Goal: Task Accomplishment & Management: Use online tool/utility

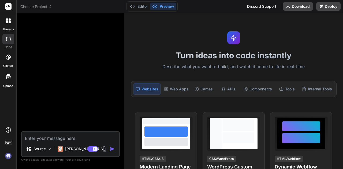
type textarea "x"
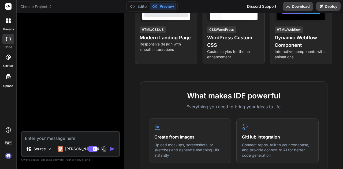
scroll to position [133, 0]
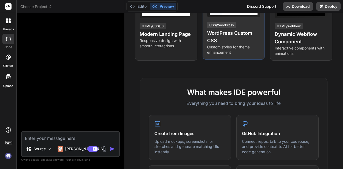
click at [227, 35] on h4 "WordPress Custom CSS" at bounding box center [233, 36] width 53 height 15
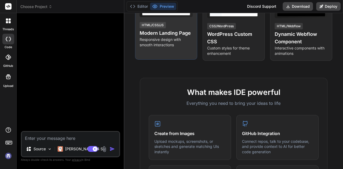
click at [167, 39] on p "Responsive design with smooth interactions" at bounding box center [166, 42] width 53 height 11
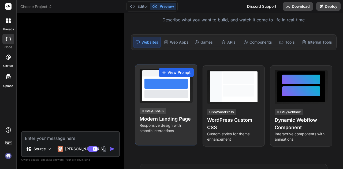
scroll to position [47, 0]
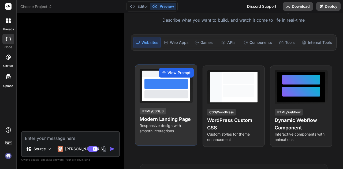
click at [181, 72] on span "View Prompt" at bounding box center [178, 72] width 23 height 5
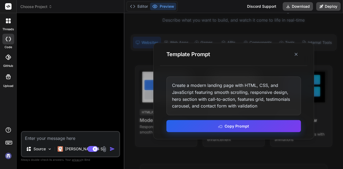
click at [243, 126] on button "Copy Prompt" at bounding box center [233, 126] width 134 height 12
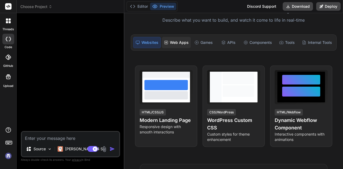
click at [177, 43] on div "Web Apps" at bounding box center [176, 42] width 29 height 11
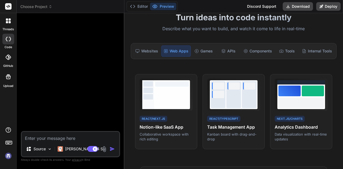
scroll to position [37, 0]
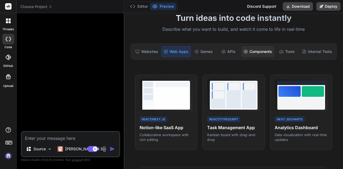
click at [254, 52] on div "Components" at bounding box center [257, 51] width 33 height 11
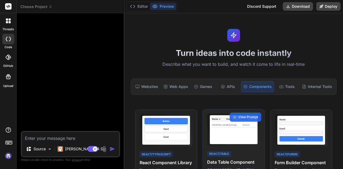
scroll to position [0, 0]
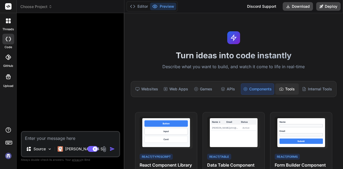
click at [283, 89] on div "Tools" at bounding box center [287, 89] width 24 height 11
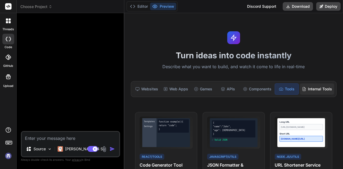
click at [306, 88] on div "Internal Tools" at bounding box center [317, 89] width 34 height 11
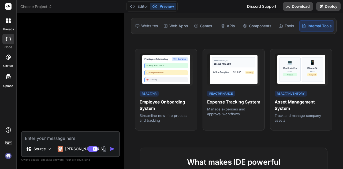
scroll to position [63, 0]
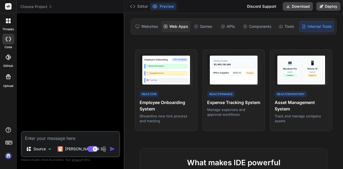
click at [183, 25] on div "Web Apps" at bounding box center [175, 26] width 29 height 11
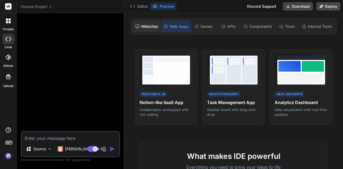
click at [153, 26] on div "Websites" at bounding box center [146, 26] width 27 height 11
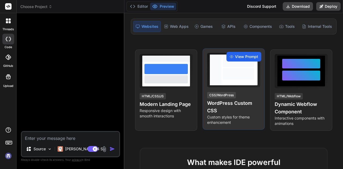
click at [237, 54] on span "View Prompt" at bounding box center [246, 56] width 23 height 5
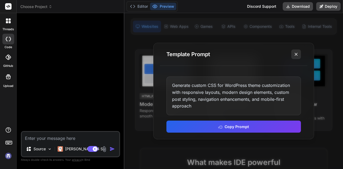
click at [297, 54] on icon at bounding box center [295, 54] width 5 height 5
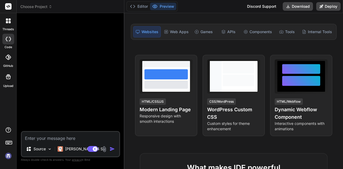
scroll to position [58, 0]
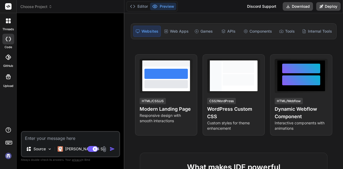
click at [301, 91] on div at bounding box center [301, 76] width 53 height 34
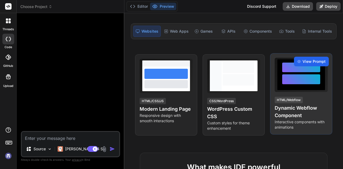
click at [310, 59] on span "View Prompt" at bounding box center [313, 61] width 23 height 5
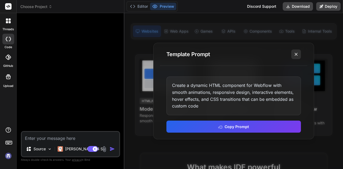
click at [295, 54] on line at bounding box center [296, 54] width 3 height 3
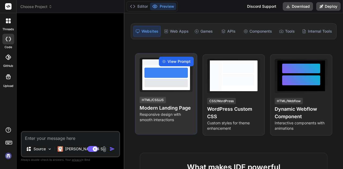
click at [175, 59] on span "View Prompt" at bounding box center [178, 61] width 23 height 5
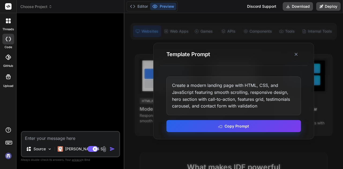
click at [235, 123] on button "Copy Prompt" at bounding box center [233, 126] width 134 height 12
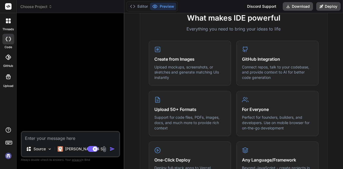
scroll to position [208, 0]
click at [6, 57] on icon at bounding box center [8, 57] width 5 height 5
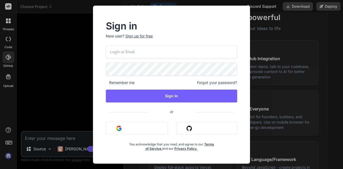
click at [191, 127] on img "button" at bounding box center [188, 128] width 5 height 5
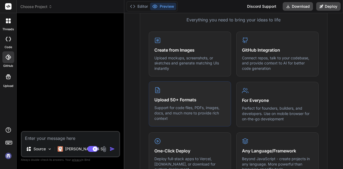
scroll to position [218, 0]
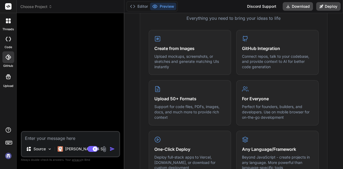
click at [9, 56] on icon at bounding box center [7, 57] width 5 height 5
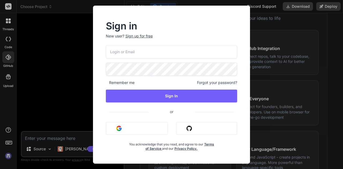
click at [190, 130] on img "button" at bounding box center [188, 128] width 5 height 5
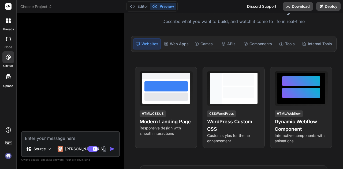
scroll to position [46, 0]
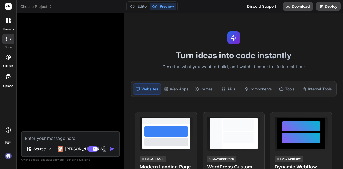
click at [9, 60] on div at bounding box center [8, 57] width 12 height 12
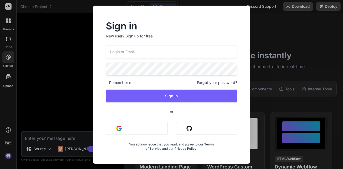
click at [144, 133] on button "Sign in with Google" at bounding box center [137, 128] width 62 height 13
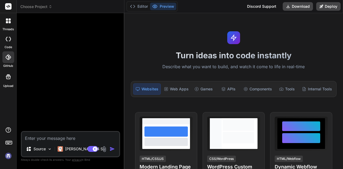
click at [8, 40] on icon at bounding box center [8, 39] width 5 height 4
click at [9, 157] on img at bounding box center [8, 156] width 9 height 9
click at [12, 61] on div at bounding box center [8, 57] width 12 height 12
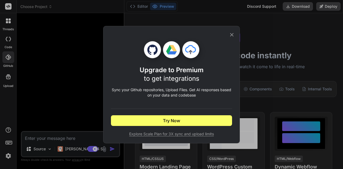
click at [234, 37] on icon at bounding box center [232, 35] width 6 height 6
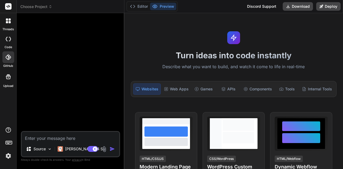
click at [6, 157] on img at bounding box center [8, 156] width 9 height 9
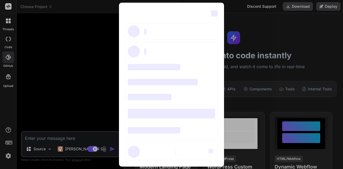
type textarea "x"
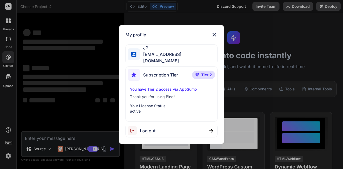
click at [215, 37] on img at bounding box center [214, 35] width 6 height 6
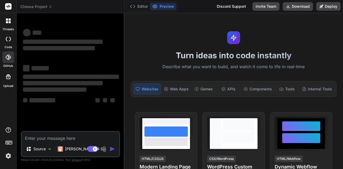
click at [8, 57] on icon at bounding box center [7, 57] width 5 height 5
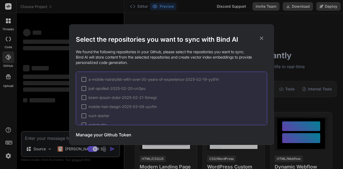
click at [263, 40] on icon at bounding box center [261, 38] width 6 height 6
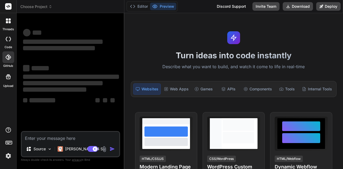
click at [48, 6] on span "Choose Project" at bounding box center [36, 6] width 32 height 5
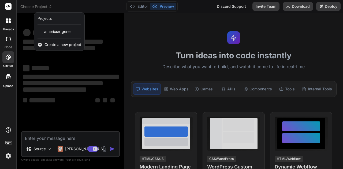
click at [52, 44] on span "Create a new project" at bounding box center [62, 44] width 37 height 5
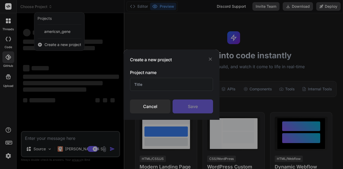
click at [155, 85] on input "text" at bounding box center [171, 84] width 83 height 13
type input "AuraWave"
click at [202, 107] on div "Save" at bounding box center [192, 107] width 40 height 14
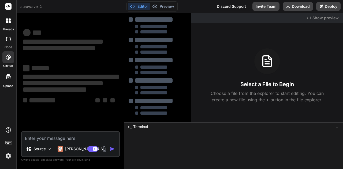
type textarea "x"
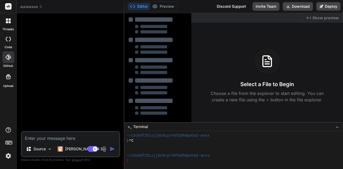
scroll to position [10, 0]
click at [56, 137] on textarea at bounding box center [70, 137] width 97 height 10
paste textarea ""Create a web application named 'AuraWave' for healing sound therapy. Entities:…"
type textarea ""Create a web application named 'AuraWave' for healing sound therapy. Entities:…"
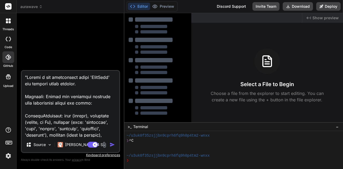
scroll to position [778, 0]
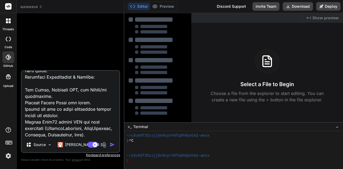
type textarea "x"
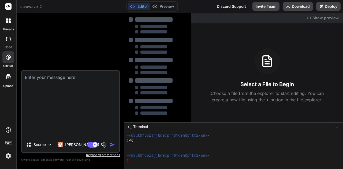
scroll to position [0, 0]
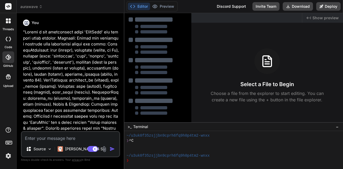
click at [110, 151] on img "button" at bounding box center [112, 149] width 5 height 5
click at [113, 148] on img "button" at bounding box center [112, 149] width 5 height 5
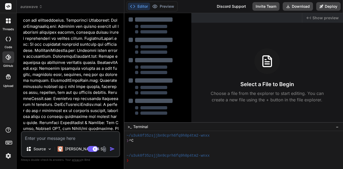
scroll to position [442, 0]
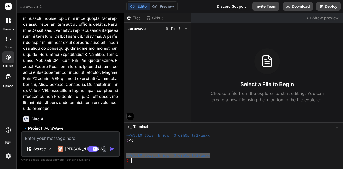
type textarea "x"
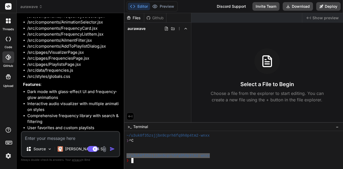
scroll to position [666, 0]
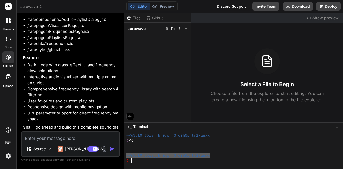
click at [87, 139] on textarea at bounding box center [70, 137] width 97 height 10
type textarea "y"
type textarea "x"
type textarea "ye"
type textarea "x"
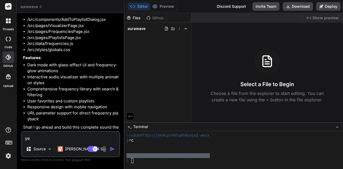
type textarea "yes"
type textarea "x"
type textarea "yes"
type textarea "x"
type textarea "yes p"
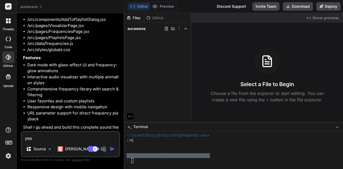
type textarea "x"
type textarea "yes pl"
type textarea "x"
type textarea "yes ple"
type textarea "x"
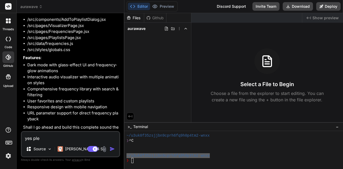
type textarea "yes plea"
type textarea "x"
type textarea "yes pleas"
type textarea "x"
type textarea "yes please"
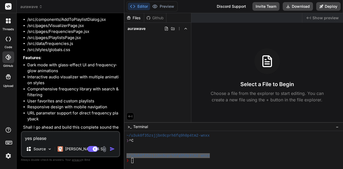
type textarea "x"
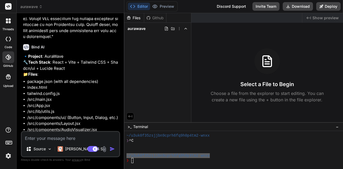
scroll to position [722, 0]
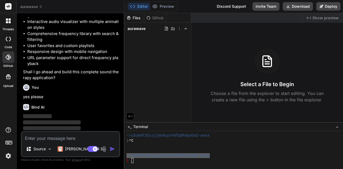
click at [143, 7] on button "Editor" at bounding box center [139, 6] width 22 height 7
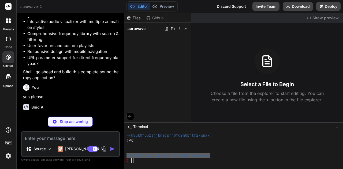
click at [144, 8] on button "Editor" at bounding box center [139, 6] width 22 height 7
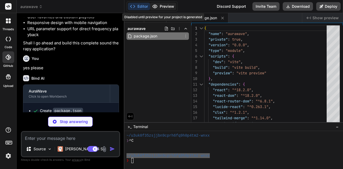
type textarea "x"
type textarea "<body> <div id="root"></div> <script type="module" src="/src/main.jsx"></script…"
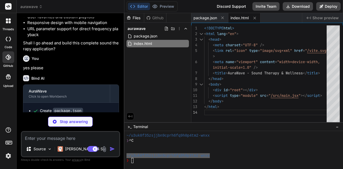
type textarea "x"
type textarea "5)' }, '100%': { boxShadow: '0 0 20px rgba(147, 51, 234, 0.8), 0 0 30px rgba(14…"
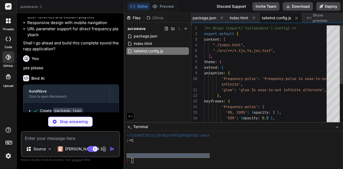
type textarea "x"
type textarea "export default { plugins: { tailwindcss: {}, autoprefixer: {}, }, }"
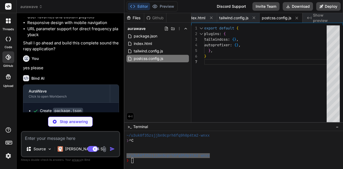
type textarea "x"
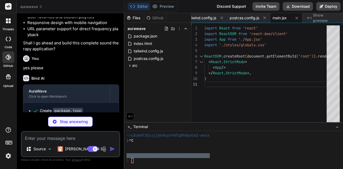
type textarea "x"
type textarea "}"
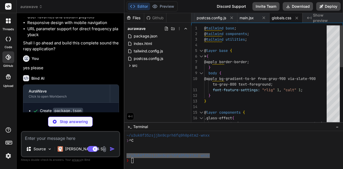
type textarea "x"
type textarea "import { clsx } from "clsx" import { twMerge } from "tailwind-merge" export fun…"
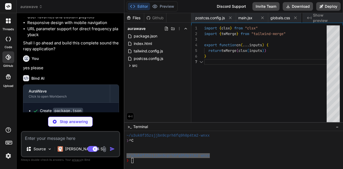
scroll to position [0, 142]
type textarea "x"
type textarea "export { Button }"
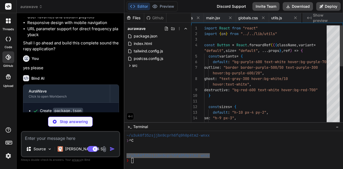
scroll to position [0, 174]
type textarea "x"
type textarea "}) Input.displayName = "Input" export { Input }"
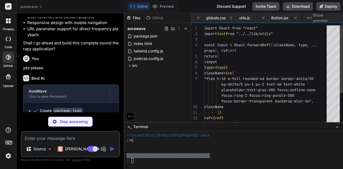
scroll to position [0, 206]
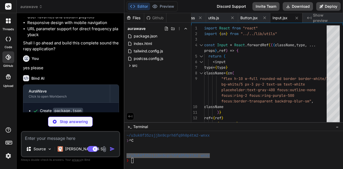
type textarea "x"
type textarea "export { Dialog, DialogTrigger, DialogContent, DialogHeader, DialogTitle, Dialo…"
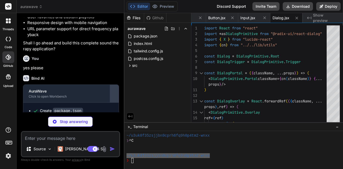
scroll to position [847, 0]
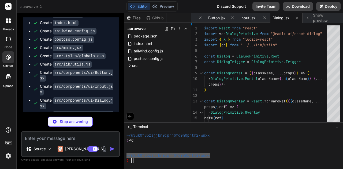
type textarea "x"
type textarea "SelectContent, SelectLabel, SelectItem, SelectSeparator, }"
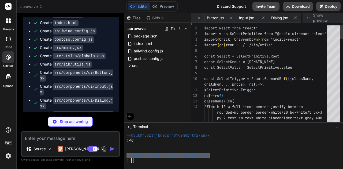
scroll to position [0, 271]
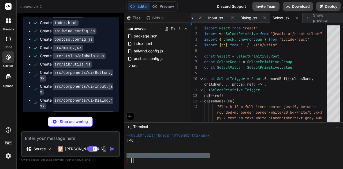
type textarea "x"
type textarea "/> )) export { Tabs, TabsList, TabsTrigger, TabsContent }"
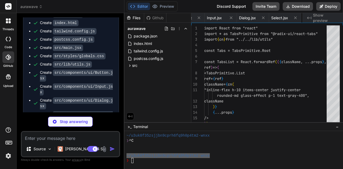
type textarea "x"
type textarea "export { Slider }"
type textarea "x"
type textarea "export const categories = [ { value: "solfeggio", label: "Solfeggio" }, { value…"
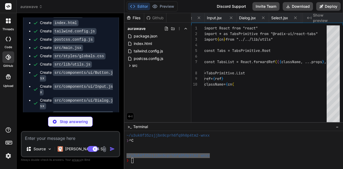
type textarea "x"
type textarea "</Routes> </Layout> </Router> ) } export default App"
type textarea "x"
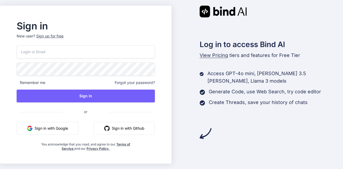
click at [56, 129] on button "Sign in with Google" at bounding box center [48, 128] width 62 height 13
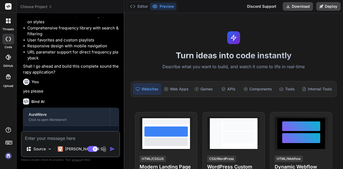
scroll to position [735, 0]
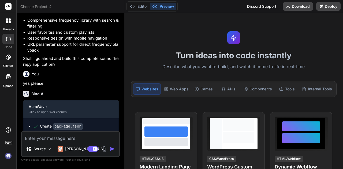
click at [8, 160] on img at bounding box center [8, 156] width 9 height 9
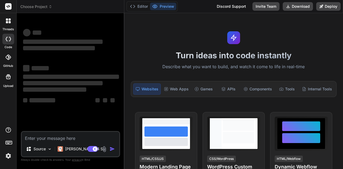
scroll to position [0, 0]
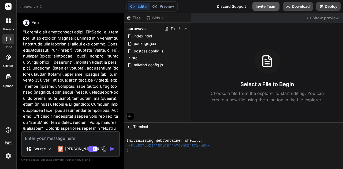
click at [265, 7] on button "Invite Team" at bounding box center [265, 6] width 27 height 9
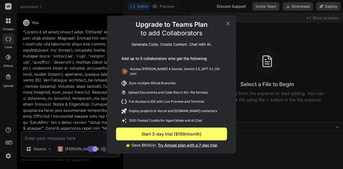
click at [229, 23] on icon at bounding box center [228, 23] width 4 height 4
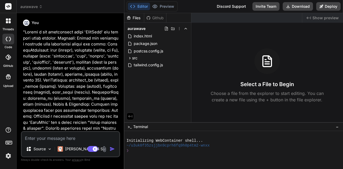
click at [229, 23] on div "Created with Pixso. Show preview Select a File to Begin Choose a file from the …" at bounding box center [267, 67] width 152 height 109
click at [324, 20] on span "Show preview" at bounding box center [325, 17] width 26 height 5
click at [329, 20] on span "Show preview" at bounding box center [325, 17] width 26 height 5
click at [145, 52] on span "postcss.config.js" at bounding box center [148, 51] width 31 height 6
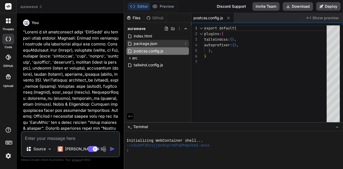
type textarea "x"
click at [145, 42] on span "package.json" at bounding box center [145, 43] width 25 height 6
type textarea "} }"
click at [145, 42] on span "package.json" at bounding box center [145, 43] width 25 height 6
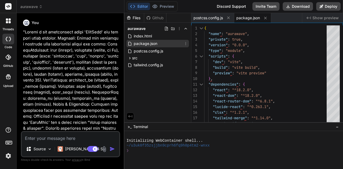
drag, startPoint x: 145, startPoint y: 42, endPoint x: 137, endPoint y: 44, distance: 8.8
click at [137, 44] on span "package.json" at bounding box center [145, 43] width 25 height 6
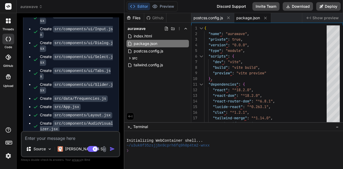
scroll to position [906, 0]
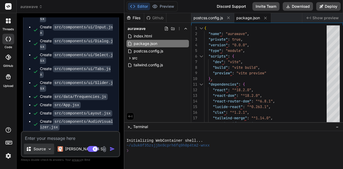
click at [50, 149] on img at bounding box center [49, 149] width 5 height 5
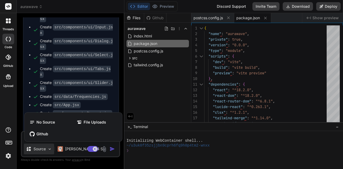
click at [93, 102] on div at bounding box center [171, 84] width 343 height 169
type textarea "x"
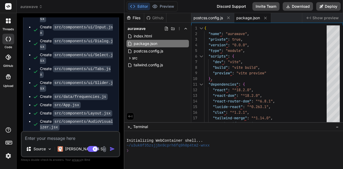
click at [93, 119] on code "src/components/AudioVisualizer.jsx" at bounding box center [76, 125] width 73 height 12
click at [139, 33] on span "index.html" at bounding box center [142, 36] width 19 height 6
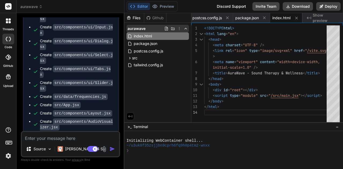
click at [147, 27] on div "aurawave" at bounding box center [157, 28] width 62 height 7
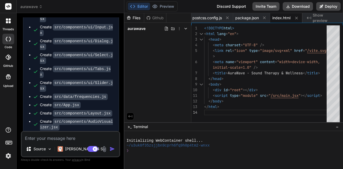
click at [147, 27] on div "aurawave" at bounding box center [157, 28] width 62 height 7
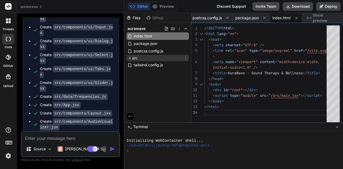
click at [155, 61] on div "src" at bounding box center [157, 58] width 62 height 6
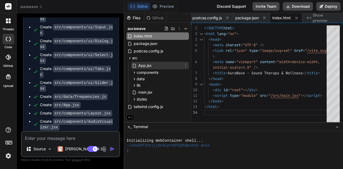
click at [148, 69] on div "App.jsx" at bounding box center [160, 65] width 58 height 7
type textarea "</Routes> </Layout> </Router> ) } export default App"
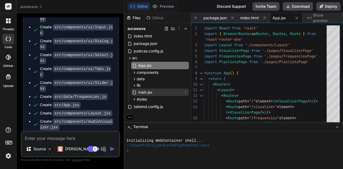
click at [149, 92] on span "main.jsx" at bounding box center [145, 92] width 15 height 6
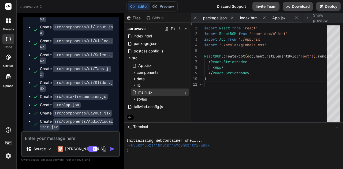
scroll to position [0, 65]
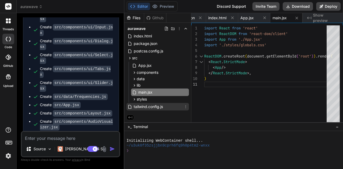
click at [152, 110] on span "tailwind.config.js" at bounding box center [148, 107] width 30 height 6
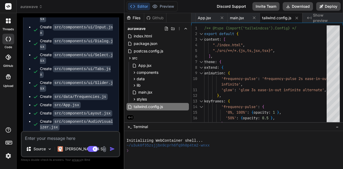
click at [190, 37] on div "aurawave index.html package.json postcss.config.js src App.jsx components ui Bu…" at bounding box center [157, 68] width 67 height 90
drag, startPoint x: 190, startPoint y: 37, endPoint x: 176, endPoint y: 73, distance: 38.2
click at [176, 73] on div "aurawave index.html package.json postcss.config.js src App.jsx components ui Bu…" at bounding box center [157, 68] width 67 height 90
click at [175, 84] on div "lib" at bounding box center [160, 85] width 58 height 6
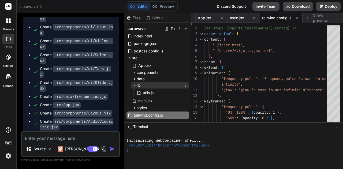
click at [175, 84] on div "lib" at bounding box center [160, 85] width 58 height 6
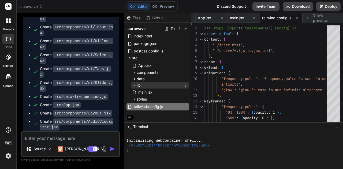
click at [175, 84] on div "lib" at bounding box center [160, 85] width 58 height 6
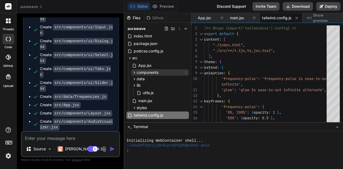
click at [173, 72] on div "components" at bounding box center [160, 72] width 58 height 6
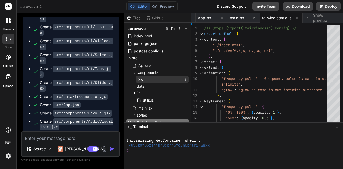
click at [153, 80] on div "ui" at bounding box center [162, 79] width 53 height 6
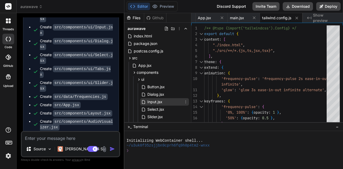
click at [153, 103] on span "Input.jsx" at bounding box center [155, 102] width 16 height 6
type textarea "}) Input.displayName = "Input" export { Input }"
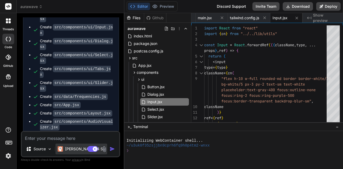
click at [71, 149] on p "[PERSON_NAME] 4 S.." at bounding box center [85, 149] width 40 height 5
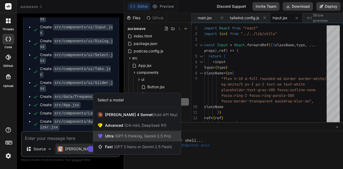
click at [138, 137] on span "(GPT-5 thinking, Gemini 2.5 Pro)" at bounding box center [142, 136] width 57 height 5
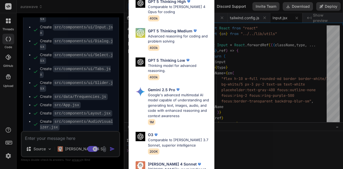
scroll to position [50, 0]
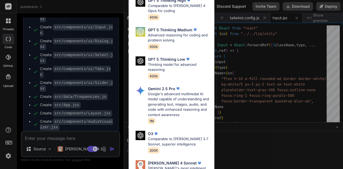
click at [138, 137] on div "O3 Comparable to Claude 3.7 Sonnet, superior intelligence 200K" at bounding box center [171, 142] width 77 height 27
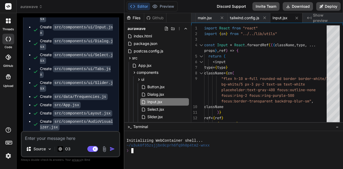
drag, startPoint x: 179, startPoint y: 137, endPoint x: 233, endPoint y: 151, distance: 55.9
click at [233, 151] on div "❯" at bounding box center [230, 150] width 209 height 5
click at [139, 29] on span "aurawave" at bounding box center [136, 28] width 18 height 5
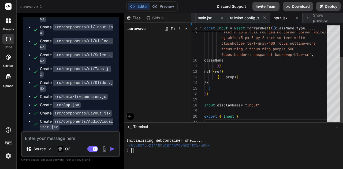
click at [332, 34] on div at bounding box center [333, 75] width 13 height 100
click at [174, 61] on div "Files Github aurawave" at bounding box center [157, 67] width 67 height 109
click at [335, 8] on button "Deploy" at bounding box center [328, 6] width 24 height 9
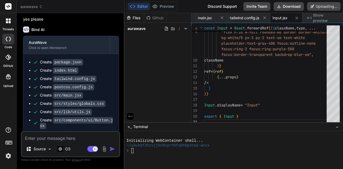
scroll to position [798, 0]
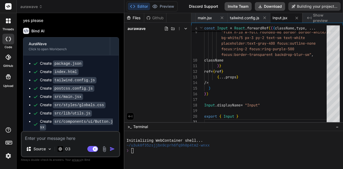
type textarea "x"
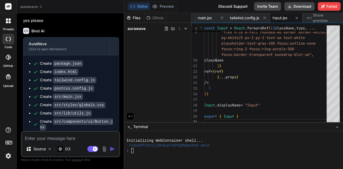
click at [129, 116] on icon at bounding box center [130, 116] width 5 height 5
type textarea "export { Input }"
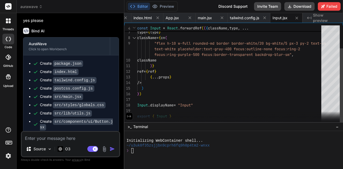
scroll to position [0, 74]
click at [211, 17] on span "main.jsx" at bounding box center [205, 17] width 14 height 5
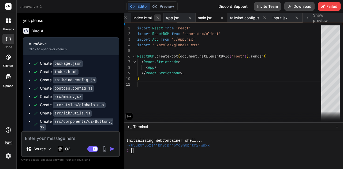
click at [157, 18] on icon at bounding box center [157, 18] width 3 height 3
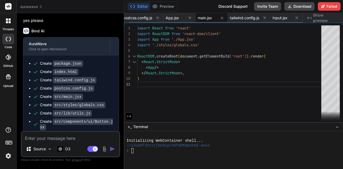
scroll to position [0, 0]
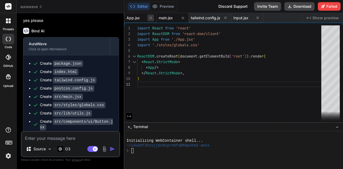
click at [150, 18] on icon at bounding box center [150, 18] width 3 height 3
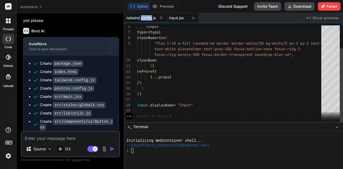
click at [150, 18] on span "tailwind.config.js" at bounding box center [140, 17] width 29 height 5
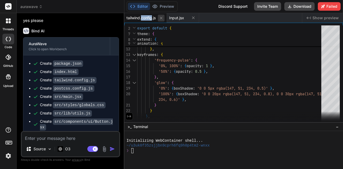
click at [163, 20] on icon at bounding box center [161, 18] width 5 height 5
type textarea "export { Input }"
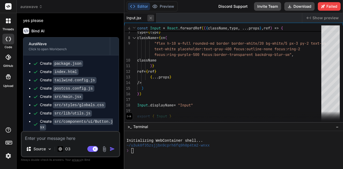
click at [150, 18] on icon at bounding box center [150, 18] width 3 height 3
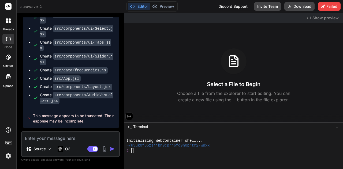
scroll to position [968, 0]
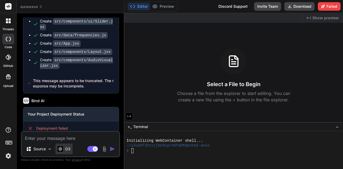
click at [67, 148] on p "O3" at bounding box center [67, 149] width 5 height 5
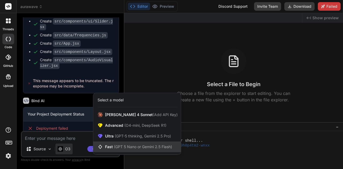
click at [143, 144] on div "Fast (GPT 5 Nano or Gemini 2.5 Flash)" at bounding box center [137, 147] width 88 height 11
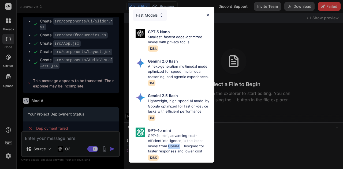
click at [148, 144] on p "GPT-4o mini, advancing cost-efficient intelligence, is the latest model from Op…" at bounding box center [179, 143] width 62 height 21
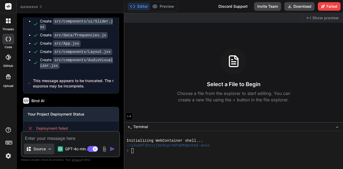
click at [52, 152] on div "Source" at bounding box center [39, 149] width 30 height 11
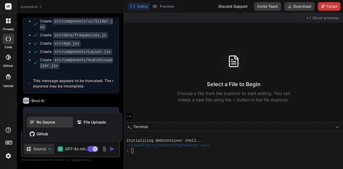
click at [49, 125] on div "No Source" at bounding box center [50, 122] width 46 height 11
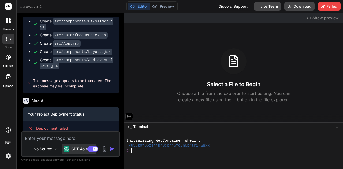
click at [79, 147] on p "GPT-4o min.." at bounding box center [82, 149] width 23 height 5
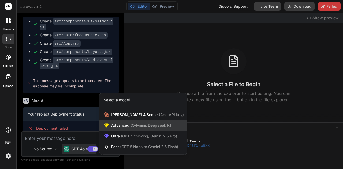
click at [144, 126] on span "(O4-mini, DeepSeek R1)" at bounding box center [150, 125] width 43 height 5
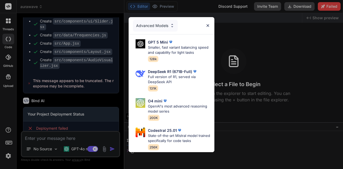
click at [297, 77] on div "Advanced Models GPT 5 Mini Smaller, fast variant balancing speed and capability…" at bounding box center [171, 84] width 343 height 169
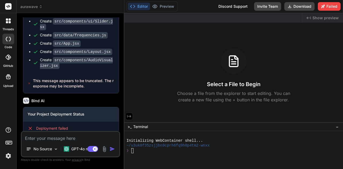
click at [325, 17] on span "Show preview" at bounding box center [325, 17] width 26 height 5
click at [325, 19] on span "Show preview" at bounding box center [325, 17] width 26 height 5
click at [130, 118] on icon at bounding box center [129, 116] width 5 height 5
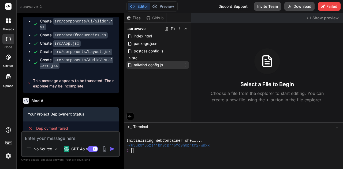
click at [130, 68] on div "tailwind.config.js" at bounding box center [145, 65] width 36 height 6
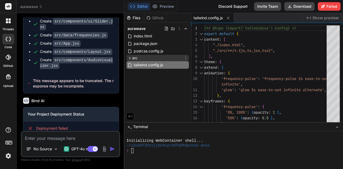
click at [129, 59] on icon at bounding box center [129, 58] width 5 height 5
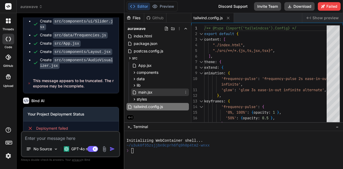
click at [159, 92] on div "main.jsx" at bounding box center [160, 92] width 58 height 7
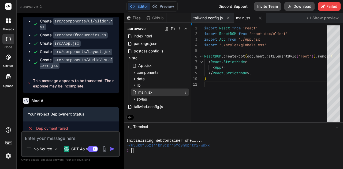
click at [159, 92] on div "main.jsx" at bounding box center [160, 92] width 58 height 7
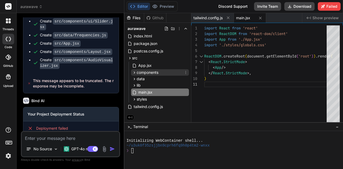
click at [156, 74] on span "components" at bounding box center [148, 72] width 22 height 5
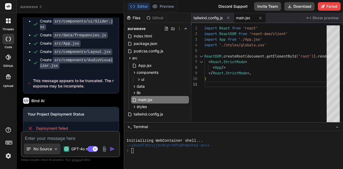
click at [47, 149] on p "No Source" at bounding box center [42, 149] width 18 height 5
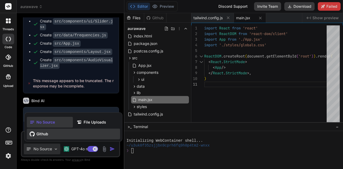
click at [88, 131] on div "Github" at bounding box center [73, 134] width 93 height 11
type textarea "x"
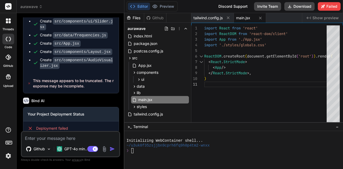
click at [156, 20] on div "Github" at bounding box center [155, 17] width 22 height 5
click at [157, 17] on div "Github" at bounding box center [155, 17] width 22 height 5
click at [9, 20] on icon at bounding box center [10, 19] width 2 height 2
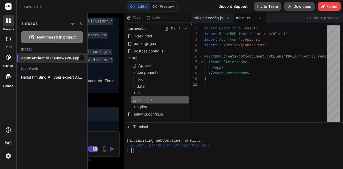
click at [51, 59] on p "<bindArtifact id="aurawave-app" title="AuraWave"> <bindAction type="file" fileP…" at bounding box center [54, 57] width 66 height 5
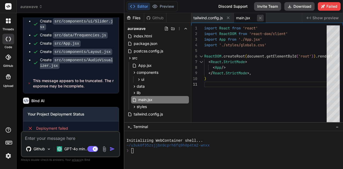
click at [258, 20] on button at bounding box center [260, 18] width 7 height 7
type textarea "5)' }, '100%': { boxShadow: '0 0 20px rgba(147, 51, 234, 0.8), 0 0 30px rgba(14…"
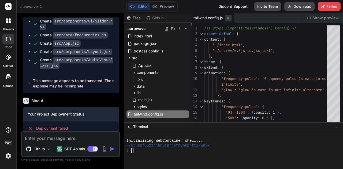
click at [228, 18] on icon at bounding box center [228, 18] width 3 height 3
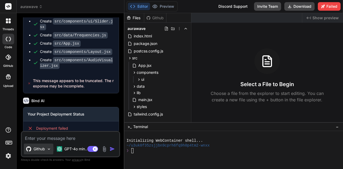
click at [48, 149] on img at bounding box center [49, 149] width 5 height 5
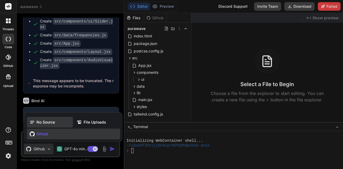
click at [43, 122] on span "No Source" at bounding box center [45, 122] width 18 height 5
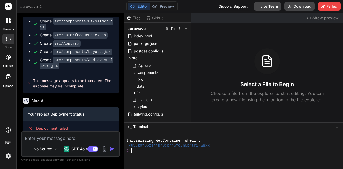
click at [55, 78] on span "This message appears to be truncated. The response may be incomplete." at bounding box center [73, 83] width 81 height 11
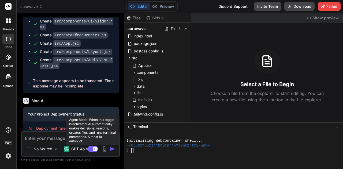
click at [92, 150] on rect at bounding box center [92, 149] width 11 height 6
click at [92, 150] on rect at bounding box center [90, 149] width 5 height 5
type textarea "x"
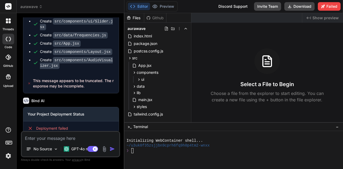
click at [94, 140] on textarea at bounding box center [70, 137] width 97 height 10
type textarea "i"
type textarea "x"
type textarea "in"
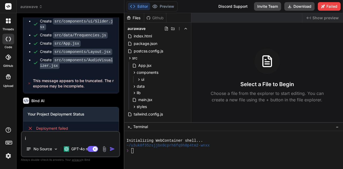
type textarea "x"
type textarea "ins"
type textarea "x"
type textarea "inst"
type textarea "x"
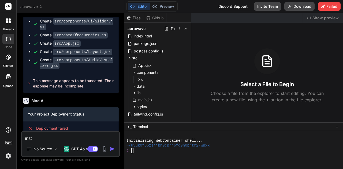
type textarea "insta"
type textarea "x"
type textarea "instag"
type textarea "x"
type textarea "instagr"
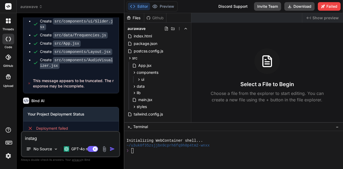
type textarea "x"
type textarea "instagra"
type textarea "x"
type textarea "instagram"
type textarea "x"
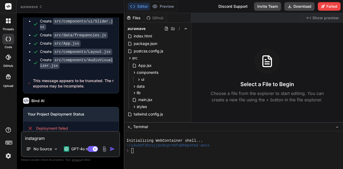
click at [159, 20] on div "Github" at bounding box center [155, 17] width 22 height 5
click at [321, 18] on span "Show preview" at bounding box center [325, 17] width 26 height 5
click at [185, 30] on icon at bounding box center [185, 29] width 4 height 4
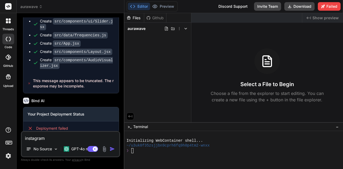
click at [52, 137] on textarea "instagram" at bounding box center [70, 137] width 97 height 10
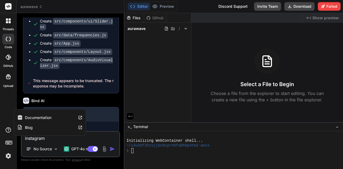
drag, startPoint x: 52, startPoint y: 137, endPoint x: 0, endPoint y: 126, distance: 53.6
click at [0, 126] on div "threads code GitHub Upload Documentation Blog aurawave Created with Pixso. Bind…" at bounding box center [171, 84] width 343 height 169
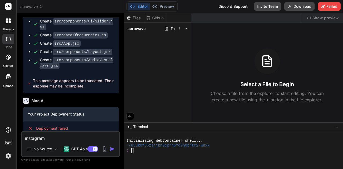
type textarea "r"
type textarea "x"
type textarea "re"
type textarea "x"
type textarea "reb"
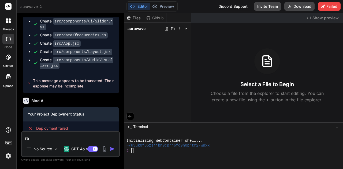
type textarea "x"
type textarea "rebu"
type textarea "x"
type textarea "rebui"
type textarea "x"
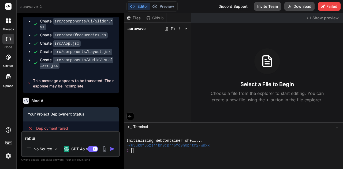
type textarea "rebuil"
type textarea "x"
type textarea "rebuild"
type textarea "x"
type textarea "rebuild"
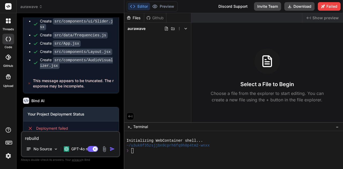
type textarea "x"
type textarea "rebuild e"
type textarea "x"
type textarea "rebuild ev"
type textarea "x"
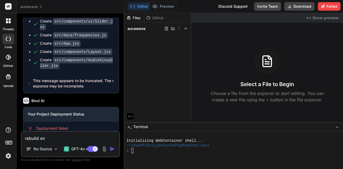
type textarea "rebuild eve"
type textarea "x"
type textarea "rebuild ever"
type textarea "x"
type textarea "rebuild every"
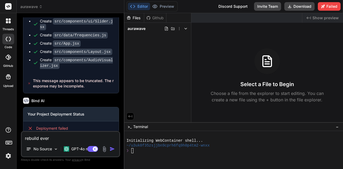
type textarea "x"
type textarea "rebuild everyt"
type textarea "x"
type textarea "rebuild everyth"
type textarea "x"
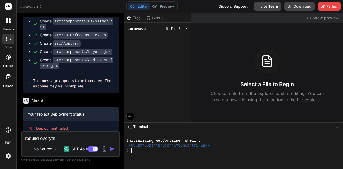
type textarea "rebuild everythi"
type textarea "x"
type textarea "rebuild everythin"
type textarea "x"
type textarea "rebuild everything"
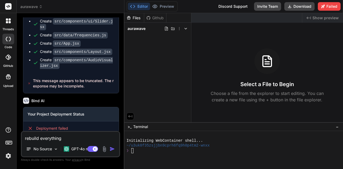
type textarea "x"
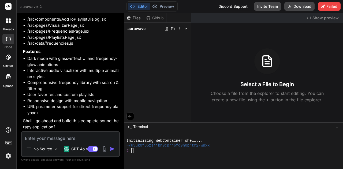
scroll to position [1254, 0]
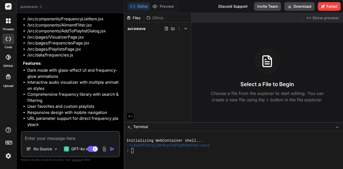
type textarea "x"
click at [70, 137] on textarea at bounding box center [70, 137] width 97 height 10
type textarea "y"
type textarea "x"
type textarea "ye"
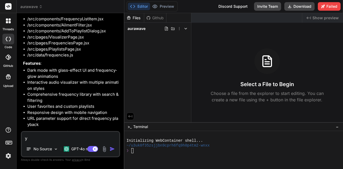
type textarea "x"
type textarea "yes"
type textarea "x"
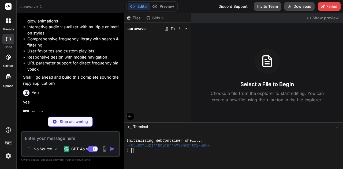
scroll to position [1338, 0]
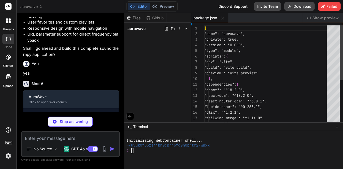
type textarea "x"
type textarea "<body> <div id="root"></div> <script type="module" src="/src/main.jsx"></script…"
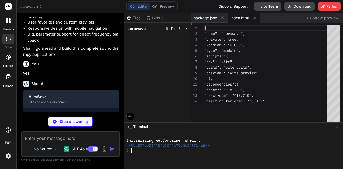
type textarea "x"
type textarea "5)' }, '100%': { boxShadow: '0 0 20px rgba(147, 51, 234, 0.8), 0 0 30px rgba(14…"
type textarea "x"
type textarea "export default { plugins: { tailwindcss: {}, autoprefixer: {}, }, }"
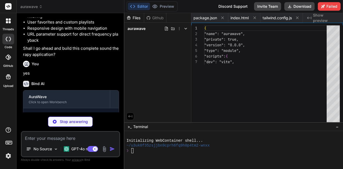
type textarea "x"
type textarea "}"
type textarea "x"
type textarea "import { clsx } from "clsx" import { twMerge } from "tailwind-merge" export fun…"
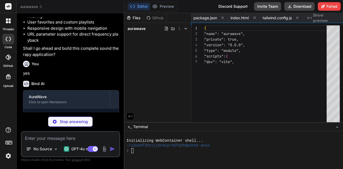
type textarea "x"
type textarea "export { Button }"
type textarea "x"
type textarea "}) Input.displayName = "Input" export { Input }"
type textarea "x"
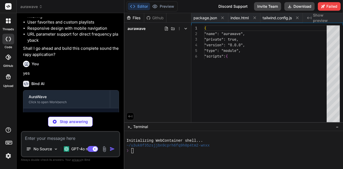
type textarea "export { Dialog, DialogTrigger, DialogContent, DialogHeader, DialogTitle, Dialo…"
type textarea "x"
type textarea "SelectContent, SelectLabel, SelectItem, SelectSeparator, }"
type textarea "x"
type textarea "/> )) export { Tabs, TabsList, TabsTrigger, TabsContent }"
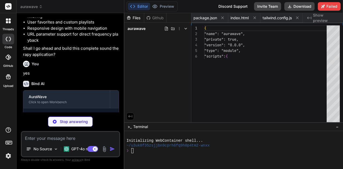
type textarea "x"
type textarea "export { Slider }"
type textarea "x"
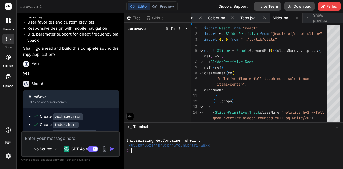
scroll to position [1446, 0]
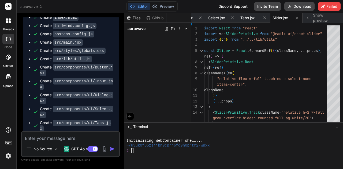
click at [337, 126] on span "−" at bounding box center [337, 126] width 3 height 5
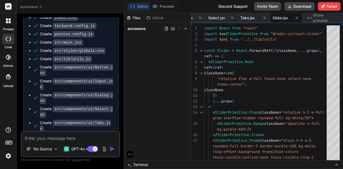
click at [131, 155] on icon at bounding box center [130, 154] width 4 height 2
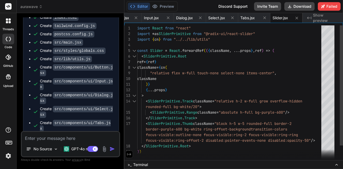
scroll to position [0, 268]
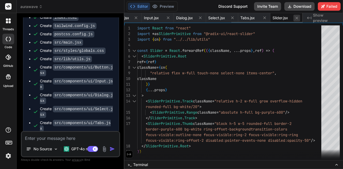
click at [296, 21] on button at bounding box center [296, 18] width 7 height 7
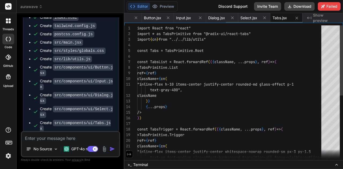
scroll to position [0, 236]
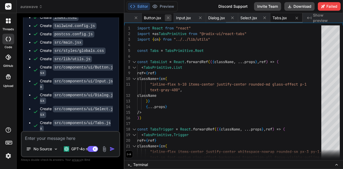
click at [169, 18] on icon at bounding box center [168, 18] width 5 height 5
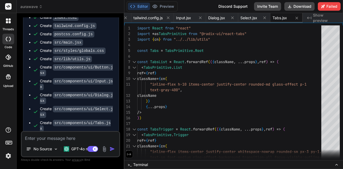
click at [169, 18] on icon at bounding box center [168, 18] width 5 height 5
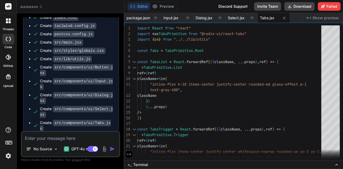
scroll to position [0, 0]
click at [169, 18] on span "Input.jsx" at bounding box center [170, 17] width 15 height 5
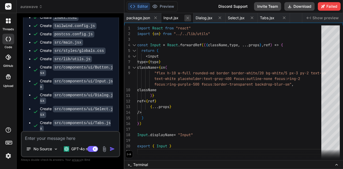
click at [188, 18] on icon at bounding box center [187, 18] width 5 height 5
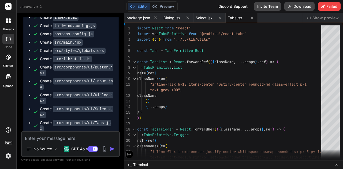
click at [188, 18] on icon at bounding box center [187, 18] width 5 height 5
type textarea "}}"
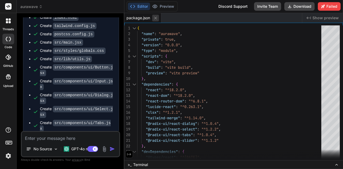
click at [154, 19] on icon at bounding box center [155, 18] width 5 height 5
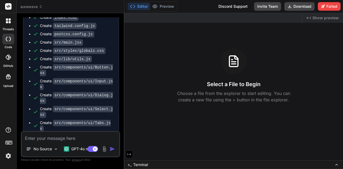
click at [130, 153] on icon at bounding box center [129, 154] width 5 height 5
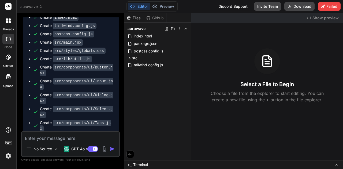
click at [130, 154] on icon at bounding box center [130, 154] width 4 height 2
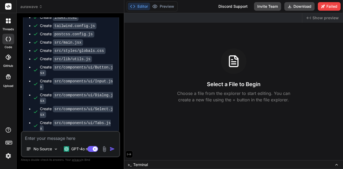
click at [268, 133] on div "Created with Pixso. Show preview Select a File to Begin Choose a file from the …" at bounding box center [233, 86] width 219 height 147
click at [299, 9] on button "Download" at bounding box center [299, 6] width 30 height 9
click at [322, 21] on div "Created with Pixso. Show preview" at bounding box center [322, 18] width 41 height 10
drag, startPoint x: 305, startPoint y: 4, endPoint x: 315, endPoint y: 82, distance: 78.8
click at [315, 82] on div "Select a File to Begin Choose a file from the explorer to start editing. You ca…" at bounding box center [233, 75] width 219 height 55
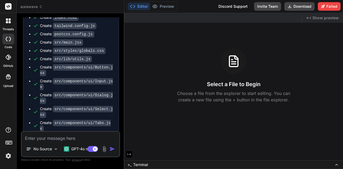
click at [130, 155] on icon at bounding box center [129, 154] width 4 height 2
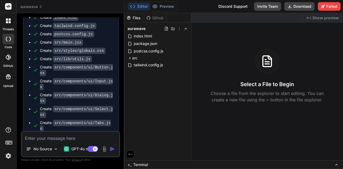
click at [130, 155] on icon at bounding box center [130, 154] width 5 height 5
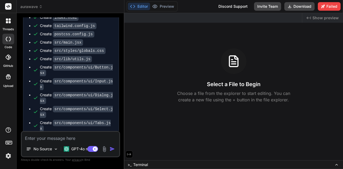
click at [324, 20] on span "Show preview" at bounding box center [325, 17] width 26 height 5
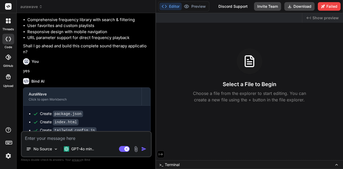
scroll to position [1223, 0]
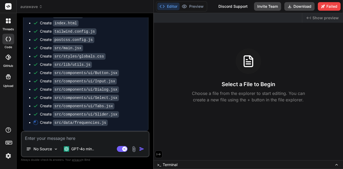
drag, startPoint x: 124, startPoint y: 34, endPoint x: 144, endPoint y: 23, distance: 23.1
click at [144, 23] on div "Bind AI Web Search Created with Pixso. Code Generator You Bind AI 🔹 Project : A…" at bounding box center [85, 91] width 137 height 156
click at [236, 7] on div "Discord Support" at bounding box center [233, 6] width 36 height 9
click at [10, 7] on rect at bounding box center [8, 6] width 6 height 6
click at [9, 155] on img at bounding box center [8, 156] width 9 height 9
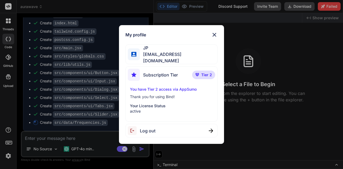
click at [216, 37] on img at bounding box center [214, 35] width 6 height 6
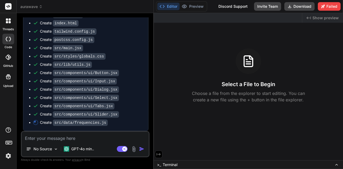
click at [10, 7] on icon at bounding box center [8, 6] width 4 height 3
click at [9, 22] on icon at bounding box center [10, 22] width 2 height 2
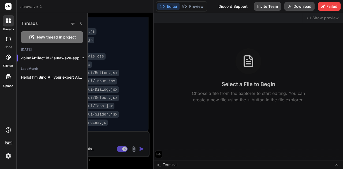
click at [9, 38] on icon at bounding box center [8, 39] width 5 height 4
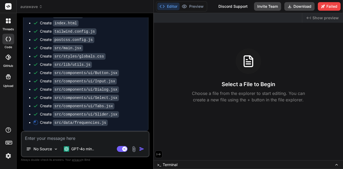
click at [7, 57] on icon at bounding box center [8, 57] width 5 height 5
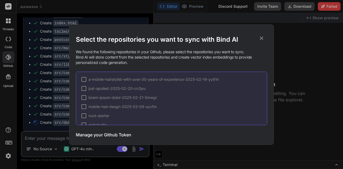
click at [8, 78] on div "Select the repositories you want to sync with Bind AI We found the following re…" at bounding box center [171, 84] width 343 height 169
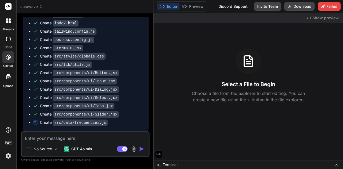
click at [8, 78] on icon at bounding box center [8, 76] width 5 height 5
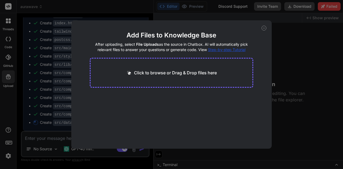
click at [265, 29] on icon at bounding box center [263, 28] width 5 height 5
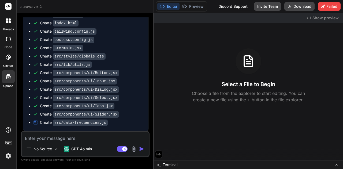
click at [8, 144] on rect at bounding box center [8, 144] width 2 height 1
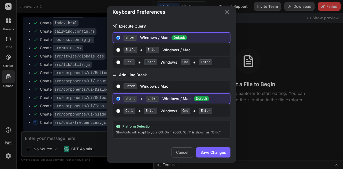
click at [229, 14] on icon "Close" at bounding box center [227, 12] width 4 height 4
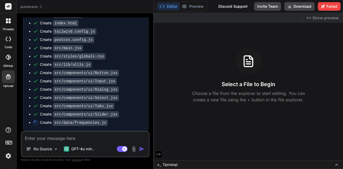
click at [36, 7] on span "aurawave" at bounding box center [31, 6] width 22 height 5
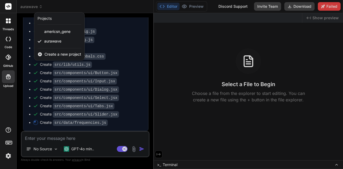
click at [8, 5] on rect at bounding box center [8, 6] width 6 height 6
click at [11, 43] on div at bounding box center [8, 39] width 12 height 11
click at [8, 40] on icon at bounding box center [8, 39] width 5 height 4
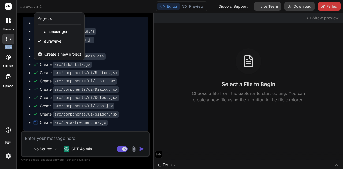
type textarea "x"
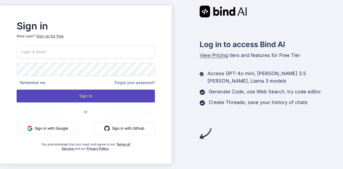
click at [147, 93] on button "Sign In" at bounding box center [86, 96] width 138 height 13
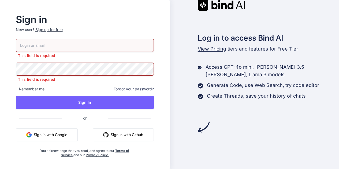
click at [137, 43] on input "email" at bounding box center [85, 45] width 138 height 13
drag, startPoint x: 137, startPoint y: 43, endPoint x: 143, endPoint y: 30, distance: 14.0
click at [143, 30] on div "Sign in New user? Sign up for free This field is required This field is require…" at bounding box center [84, 86] width 155 height 142
click at [114, 44] on input "email" at bounding box center [85, 45] width 138 height 13
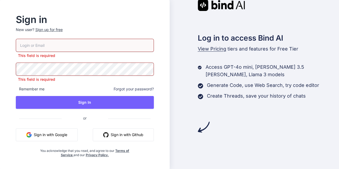
click at [114, 44] on input "email" at bounding box center [85, 45] width 138 height 13
drag, startPoint x: 114, startPoint y: 44, endPoint x: 115, endPoint y: 39, distance: 4.4
click at [115, 39] on input "email" at bounding box center [85, 45] width 138 height 13
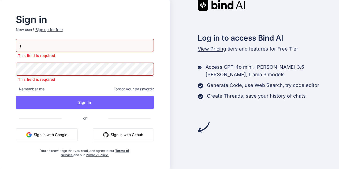
type input "j"
click at [59, 136] on button "Sign in with Google" at bounding box center [47, 135] width 62 height 13
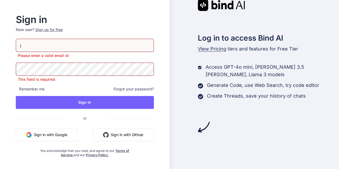
click at [57, 133] on button "Sign in with Google" at bounding box center [47, 135] width 62 height 13
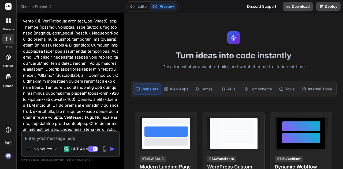
click at [40, 6] on span "Choose Project" at bounding box center [36, 6] width 32 height 5
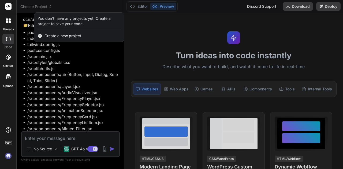
scroll to position [1090, 0]
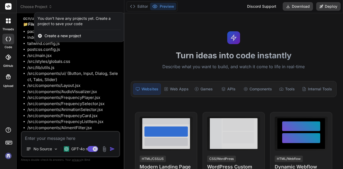
click at [40, 7] on div at bounding box center [171, 84] width 343 height 169
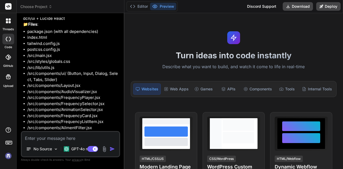
click at [40, 7] on span "Choose Project" at bounding box center [36, 6] width 32 height 5
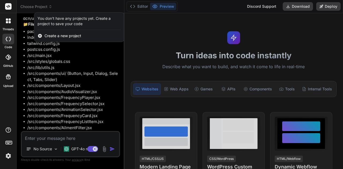
click at [40, 7] on div at bounding box center [171, 84] width 343 height 169
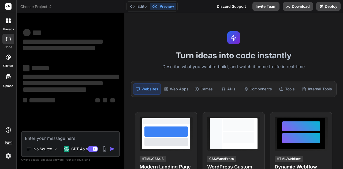
scroll to position [0, 0]
type textarea "x"
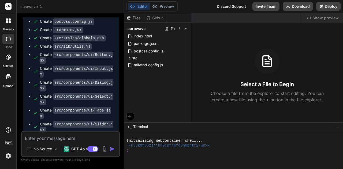
scroll to position [1404, 0]
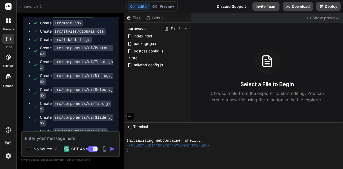
click at [94, 135] on textarea at bounding box center [70, 137] width 97 height 10
click at [102, 135] on textarea at bounding box center [70, 137] width 97 height 10
type textarea "c"
type textarea "x"
type textarea "co"
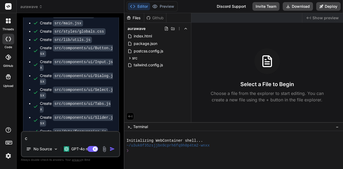
type textarea "x"
type textarea "com"
type textarea "x"
type textarea "comp"
type textarea "x"
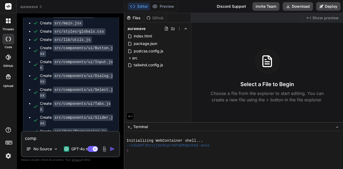
type textarea "compl"
type textarea "x"
type textarea "comple"
type textarea "x"
type textarea "complet"
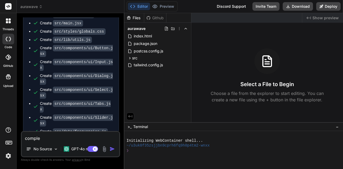
type textarea "x"
type textarea "complete"
type textarea "x"
type textarea "complete"
click at [111, 149] on img "button" at bounding box center [112, 149] width 5 height 5
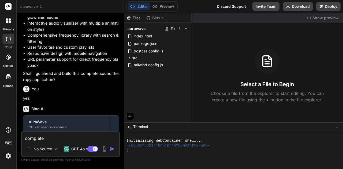
scroll to position [1252, 0]
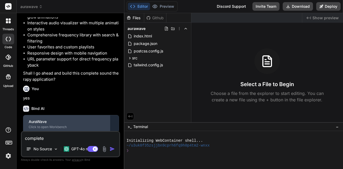
click at [55, 119] on div "AuraWave" at bounding box center [67, 121] width 76 height 5
click at [53, 119] on div "AuraWave" at bounding box center [67, 121] width 76 height 5
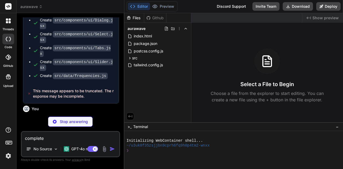
scroll to position [1488, 0]
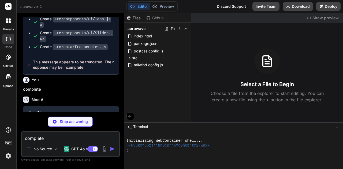
click at [57, 92] on div "Bind AI AuraWave Click to open Workbench Create src/data/frequencies.js" at bounding box center [71, 116] width 96 height 48
click at [52, 116] on div "Click to open Workbench" at bounding box center [67, 118] width 76 height 4
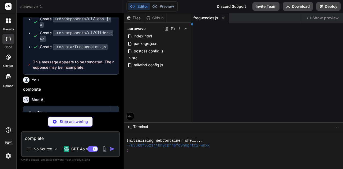
type textarea "x"
type textarea "age"
type textarea "x"
type textarea "sPage"
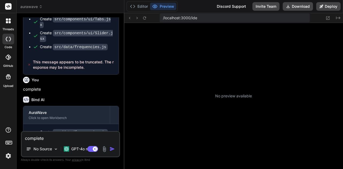
type textarea "x"
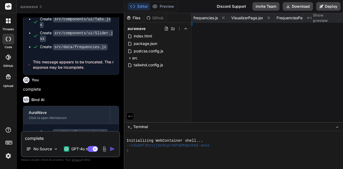
type textarea "} export default PlaylistsPage"
type textarea "x"
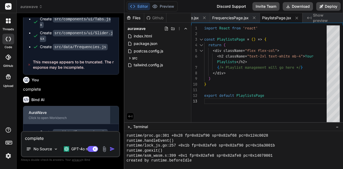
scroll to position [1544, 0]
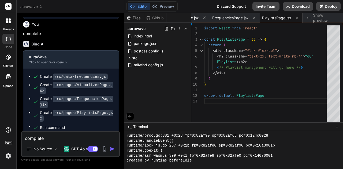
click at [320, 21] on div "Created with Pixso. Show preview" at bounding box center [323, 18] width 40 height 10
click at [278, 17] on span "PlaylistsPage.jsx" at bounding box center [276, 17] width 29 height 5
click at [242, 16] on span "FrequenciesPage.jsx" at bounding box center [230, 17] width 36 height 5
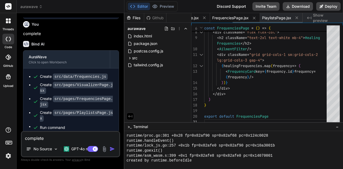
click at [196, 19] on span "VisualizerPage.jsx" at bounding box center [183, 17] width 32 height 5
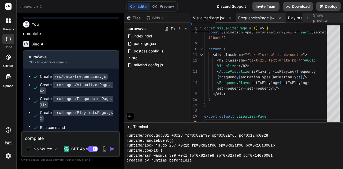
click at [298, 19] on span "PlaylistsPage.jsx" at bounding box center [302, 17] width 29 height 5
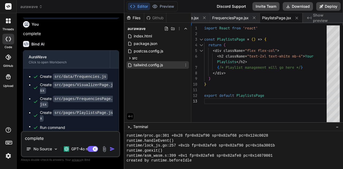
click at [149, 67] on span "tailwind.config.js" at bounding box center [148, 65] width 30 height 6
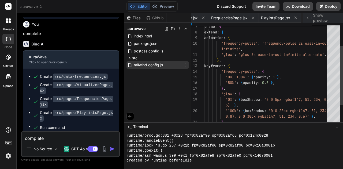
scroll to position [0, 109]
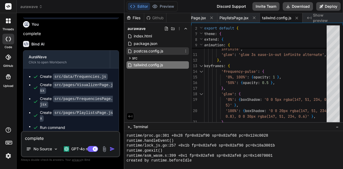
click at [145, 52] on span "postcss.config.js" at bounding box center [148, 51] width 31 height 6
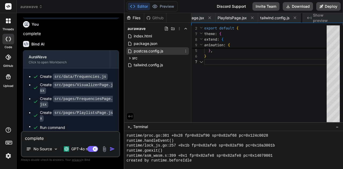
scroll to position [0, 152]
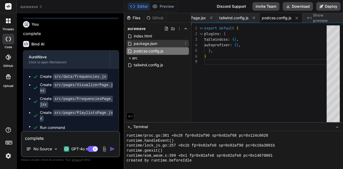
click at [141, 43] on span "package.json" at bounding box center [145, 43] width 25 height 6
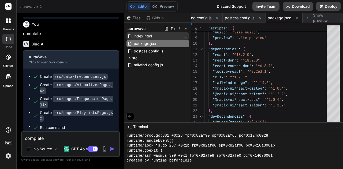
click at [140, 33] on div "index.html" at bounding box center [157, 35] width 62 height 7
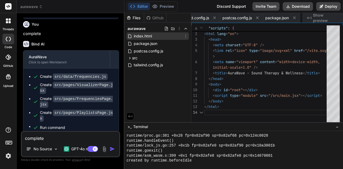
scroll to position [0, 221]
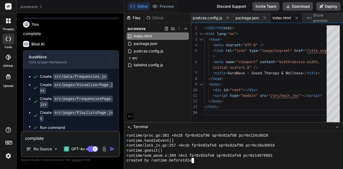
click at [196, 160] on div "created by runtime.beforeIdle" at bounding box center [230, 160] width 209 height 5
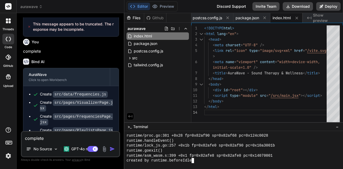
scroll to position [1526, 0]
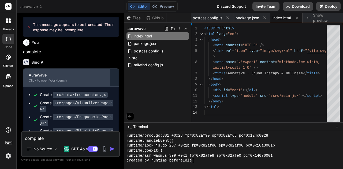
click at [46, 73] on div "AuraWave" at bounding box center [67, 75] width 76 height 5
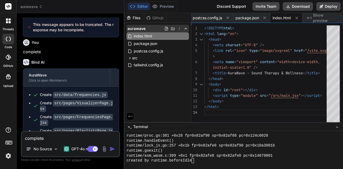
click at [186, 27] on icon at bounding box center [185, 29] width 4 height 4
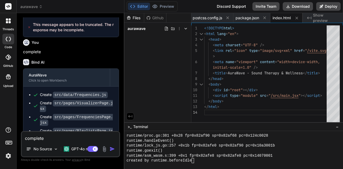
click at [186, 27] on icon at bounding box center [185, 29] width 4 height 4
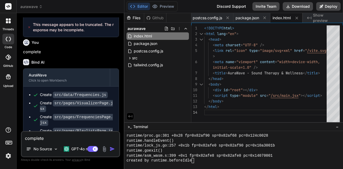
click at [130, 116] on icon at bounding box center [130, 116] width 5 height 5
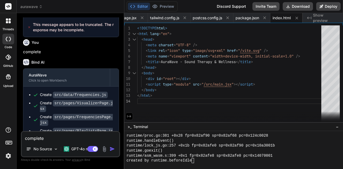
click at [130, 117] on icon at bounding box center [129, 116] width 5 height 5
type textarea "<body> <div id="root"></div> <script type="module" src="/src/main.jsx"></script…"
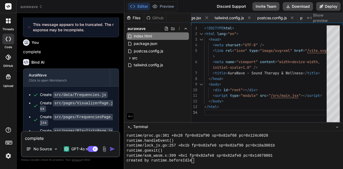
scroll to position [1544, 0]
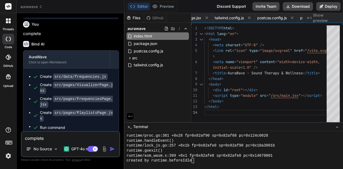
click at [72, 140] on textarea "complete" at bounding box center [70, 137] width 97 height 10
type textarea "f"
type textarea "x"
type textarea "fi"
type textarea "x"
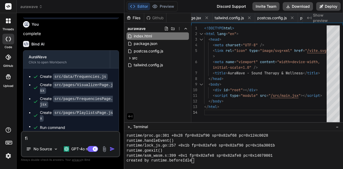
type textarea "fin"
type textarea "x"
type textarea "fini"
type textarea "x"
type textarea "finia"
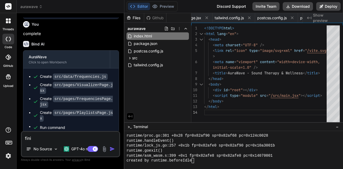
type textarea "x"
type textarea "finias"
type textarea "x"
type textarea "finia"
type textarea "x"
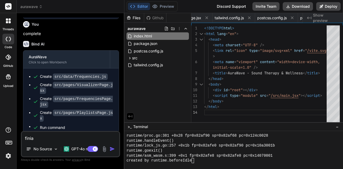
type textarea "fini"
type textarea "x"
type textarea "finis"
type textarea "x"
type textarea "finish"
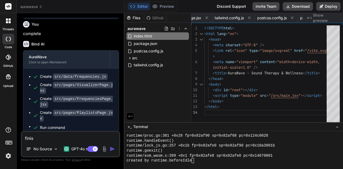
type textarea "x"
type textarea "finish"
type textarea "x"
type textarea "finish g"
type textarea "x"
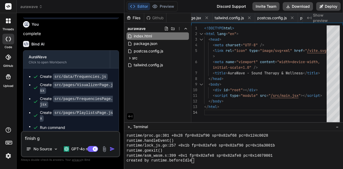
type textarea "finish ge"
type textarea "x"
type textarea "finish gen"
type textarea "x"
type textarea "finish genr"
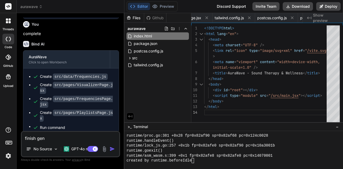
type textarea "x"
type textarea "finish gen"
type textarea "x"
type textarea "finish gene"
type textarea "x"
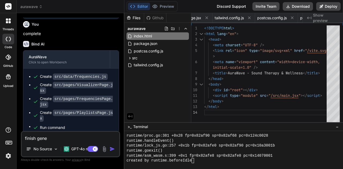
type textarea "finish gener"
type textarea "x"
type textarea "finish genera"
type textarea "x"
type textarea "finish generat"
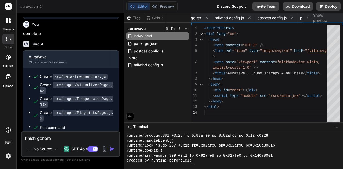
type textarea "x"
type textarea "finish generati"
type textarea "x"
type textarea "finish generatin"
type textarea "x"
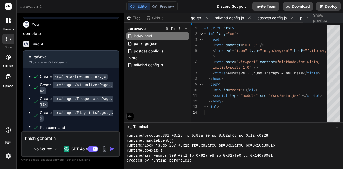
type textarea "finish generating"
type textarea "x"
type textarea "finish generating"
type textarea "x"
type textarea "finish generating a"
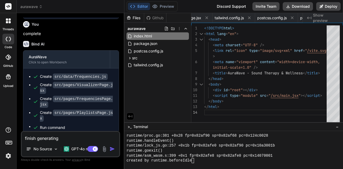
type textarea "x"
type textarea "finish generating ap"
type textarea "x"
type textarea "finish generating app"
type textarea "x"
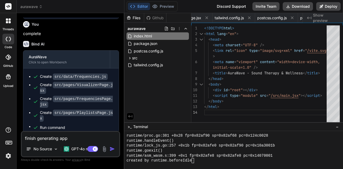
type textarea "finish generating app"
type textarea "x"
type textarea "finish generating app p"
type textarea "x"
type textarea "finish generating app pl"
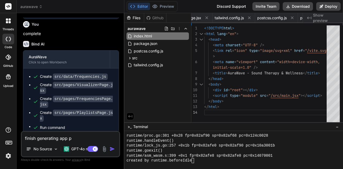
type textarea "x"
type textarea "finish generating app ple"
type textarea "x"
type textarea "finish generating app plea"
type textarea "x"
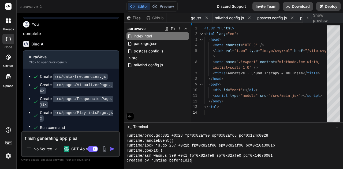
type textarea "finish generating app pleas"
type textarea "x"
type textarea "finish generating app please"
type textarea "x"
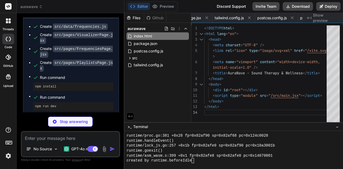
scroll to position [1600, 0]
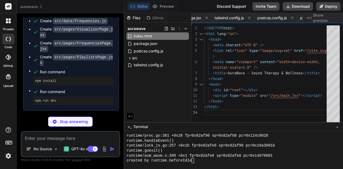
type textarea "x"
type textarea "playlists */} </div> ) } export default PlaylistsPage"
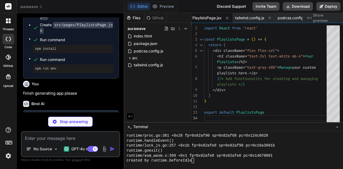
scroll to position [1642, 0]
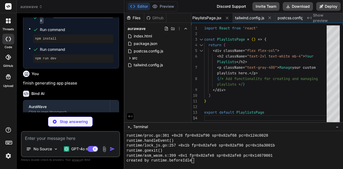
type textarea "x"
type textarea "return <canvas ref={canvasRef} className={className} width={600} height={300} /…"
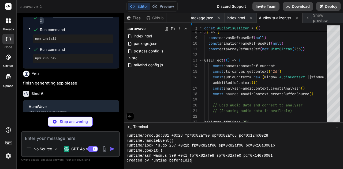
scroll to position [1655, 0]
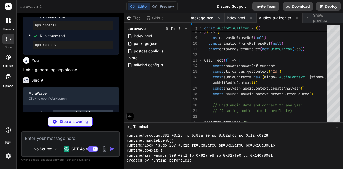
type textarea "x"
type textarea ") } export default FrequencyPlayer"
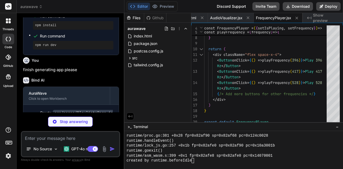
scroll to position [1669, 0]
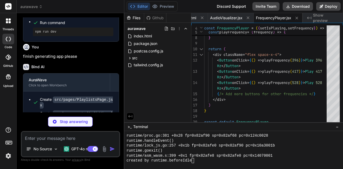
type textarea "x"
type textarea "export default FrequencyCard"
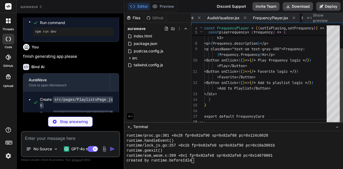
scroll to position [0, 363]
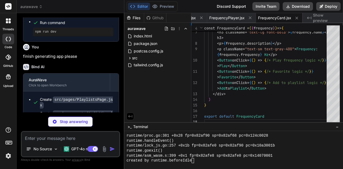
type textarea "x"
type textarea "} export default AilmentFilter"
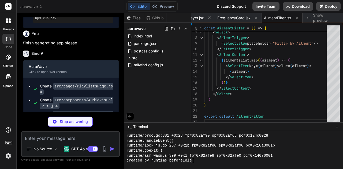
scroll to position [1695, 0]
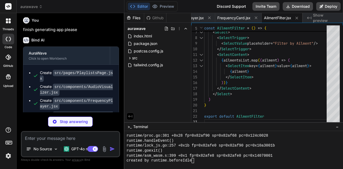
type textarea "x"
type textarea "} export default AddToPlaylistDialog"
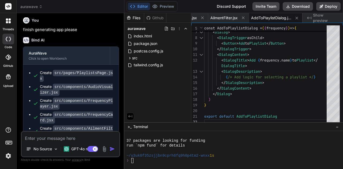
scroll to position [1716, 0]
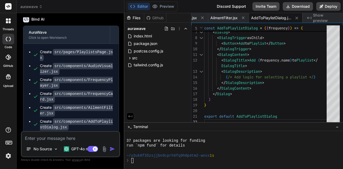
type textarea "x"
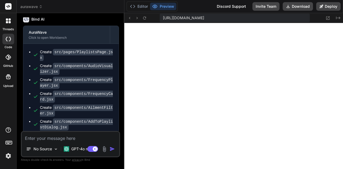
scroll to position [1310, 0]
click at [166, 7] on button "Preview" at bounding box center [163, 6] width 26 height 7
click at [75, 140] on textarea at bounding box center [70, 137] width 97 height 10
type textarea "f"
type textarea "x"
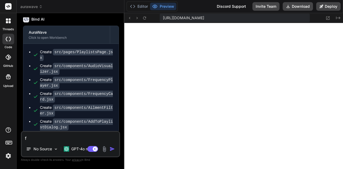
type textarea "fi"
type textarea "x"
type textarea "fix"
type textarea "x"
type textarea "fix"
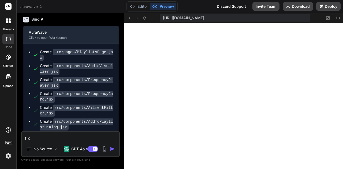
type textarea "x"
paste textarea "Failed to resolve import "./components/Layout" from "src/App.jsx". Does the fil…"
type textarea "fix Failed to resolve import "./components/Layout" from "src/App.jsx". Does the…"
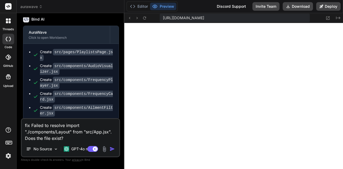
type textarea "x"
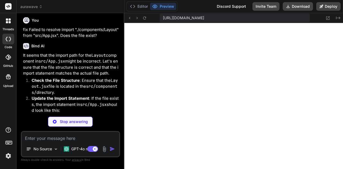
scroll to position [1850, 0]
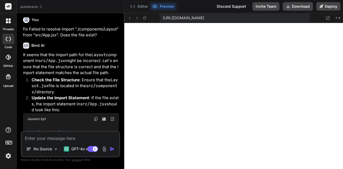
type textarea "x"
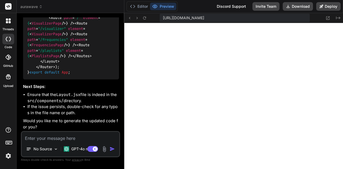
scroll to position [2165, 0]
click at [70, 140] on textarea at bounding box center [70, 137] width 97 height 10
type textarea "y"
type textarea "x"
type textarea "ye"
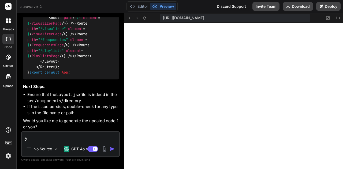
type textarea "x"
type textarea "yes"
type textarea "x"
type textarea "yes]"
type textarea "x"
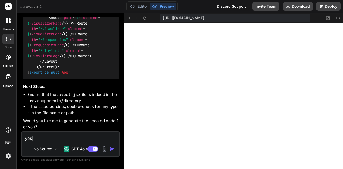
type textarea "yes"
type textarea "x"
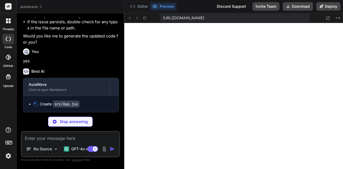
scroll to position [2250, 0]
type textarea "x"
type textarea ">} /> </Routes> </Layout> </Router> ); } export default App;"
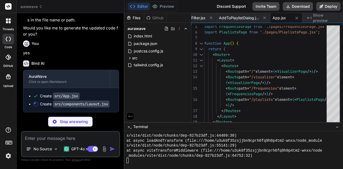
scroll to position [2258, 0]
type textarea "x"
type textarea "); } export default Layout;"
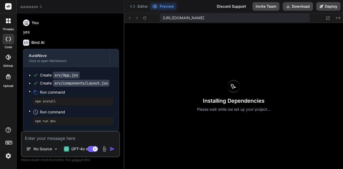
scroll to position [2279, 0]
click at [169, 8] on button "Preview" at bounding box center [163, 6] width 26 height 7
click at [144, 6] on button "Editor" at bounding box center [139, 6] width 22 height 7
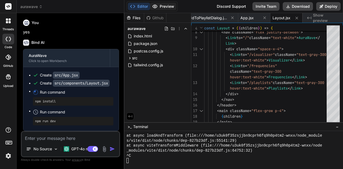
click at [163, 7] on button "Preview" at bounding box center [163, 6] width 26 height 7
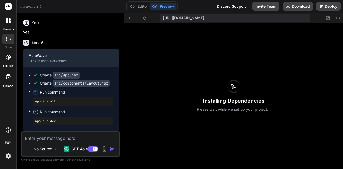
type textarea "x"
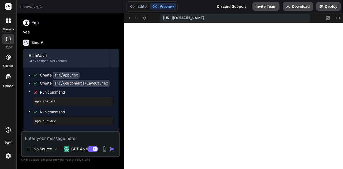
scroll to position [1765, 0]
click at [144, 7] on button "Editor" at bounding box center [139, 6] width 22 height 7
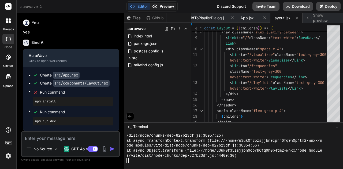
click at [167, 9] on button "Preview" at bounding box center [163, 6] width 26 height 7
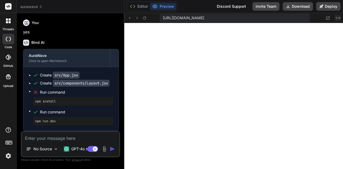
click at [338, 18] on icon "Created with Pixso." at bounding box center [338, 18] width 4 height 4
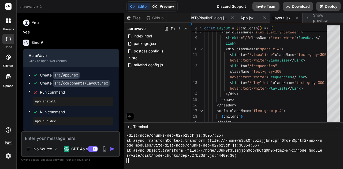
click at [170, 4] on button "Preview" at bounding box center [163, 6] width 26 height 7
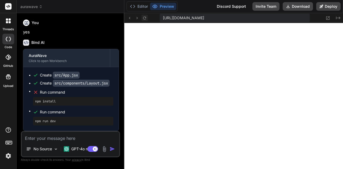
click at [144, 19] on icon at bounding box center [144, 17] width 3 height 3
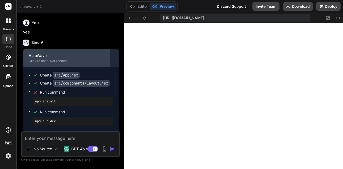
click at [50, 58] on div "AuraWave" at bounding box center [67, 55] width 76 height 5
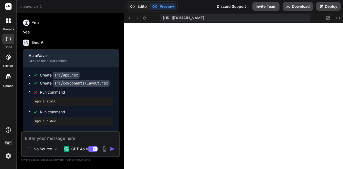
click at [140, 7] on button "Editor" at bounding box center [139, 6] width 22 height 7
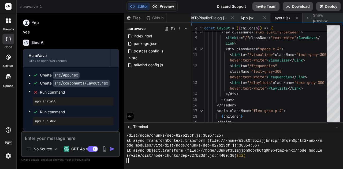
click at [164, 6] on button "Preview" at bounding box center [163, 6] width 26 height 7
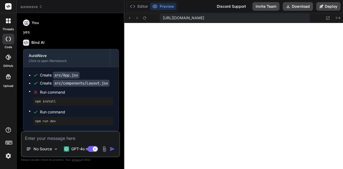
click at [66, 139] on textarea at bounding box center [70, 137] width 97 height 10
type textarea "p"
type textarea "x"
type textarea "pl"
type textarea "x"
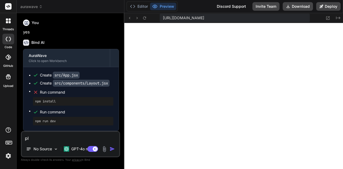
type textarea "ple"
type textarea "x"
type textarea "plea"
type textarea "x"
type textarea "pleas"
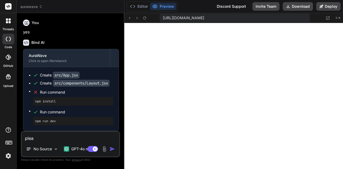
type textarea "x"
type textarea "please"
type textarea "x"
type textarea "please"
type textarea "x"
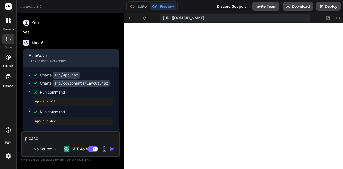
type textarea "please f"
type textarea "x"
type textarea "please fi"
type textarea "x"
type textarea "please fix"
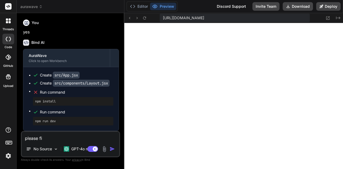
type textarea "x"
type textarea "please fix"
type textarea "x"
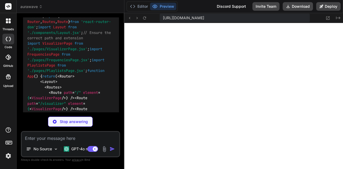
scroll to position [2461, 0]
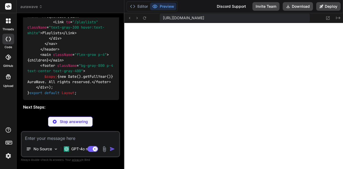
type textarea "x"
type textarea ">} /> </Routes> </Layout> </Router> ); } export default App;"
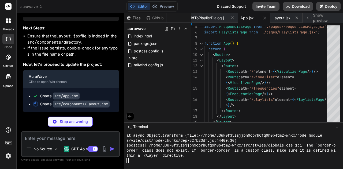
scroll to position [2958, 0]
type textarea "x"
type textarea "); } export default Layout;"
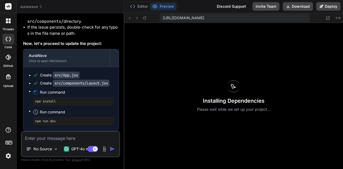
scroll to position [2979, 0]
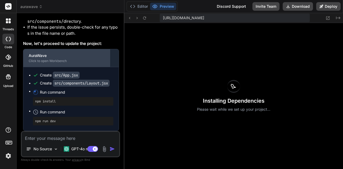
click at [52, 60] on div "Click to open Workbench" at bounding box center [67, 61] width 76 height 4
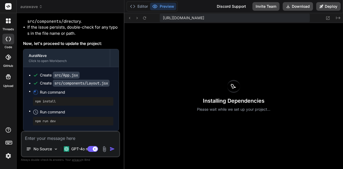
type textarea "x"
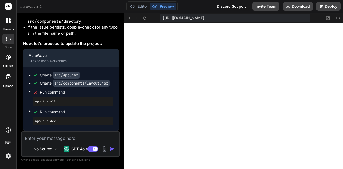
scroll to position [2280, 0]
click at [144, 20] on icon at bounding box center [144, 18] width 5 height 5
click at [143, 7] on button "Editor" at bounding box center [139, 6] width 22 height 7
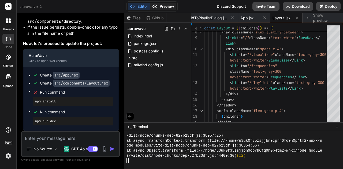
click at [165, 7] on button "Preview" at bounding box center [163, 6] width 26 height 7
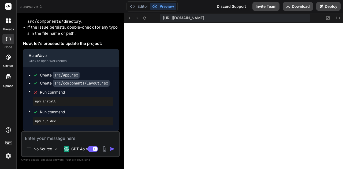
click at [175, 16] on span "[URL][DOMAIN_NAME]" at bounding box center [183, 17] width 41 height 5
click at [137, 16] on icon at bounding box center [137, 18] width 5 height 5
click at [138, 20] on icon at bounding box center [137, 18] width 5 height 5
click at [145, 20] on icon at bounding box center [144, 18] width 5 height 5
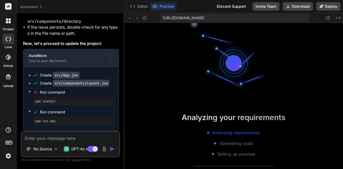
scroll to position [2570, 0]
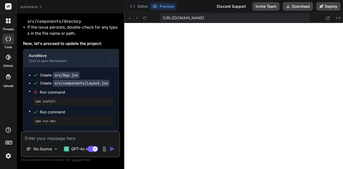
click at [55, 137] on textarea at bounding box center [70, 137] width 97 height 10
type textarea "f"
type textarea "x"
type textarea "fi"
type textarea "x"
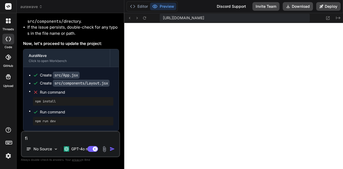
type textarea "fix"
type textarea "x"
type textarea "fix"
type textarea "x"
type textarea "fix c"
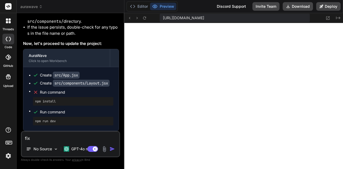
type textarea "x"
type textarea "fix co"
type textarea "x"
type textarea "fix cod"
type textarea "x"
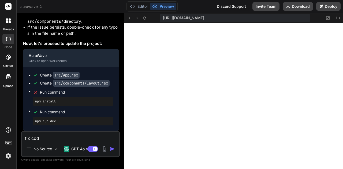
type textarea "fix code"
type textarea "x"
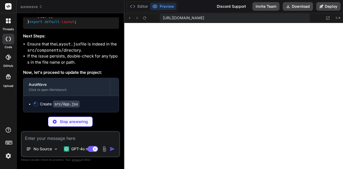
scroll to position [3644, 0]
type textarea "x"
type textarea ">} /> </Routes> </Layout> </Router> ); } export default App;"
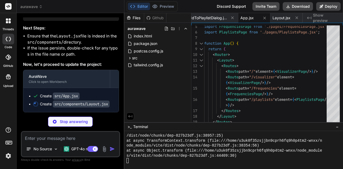
scroll to position [3652, 0]
type textarea "x"
type textarea "); } export default Layout;"
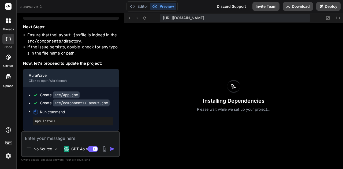
scroll to position [3673, 0]
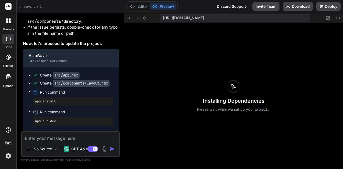
type textarea "x"
